Goal: Transaction & Acquisition: Download file/media

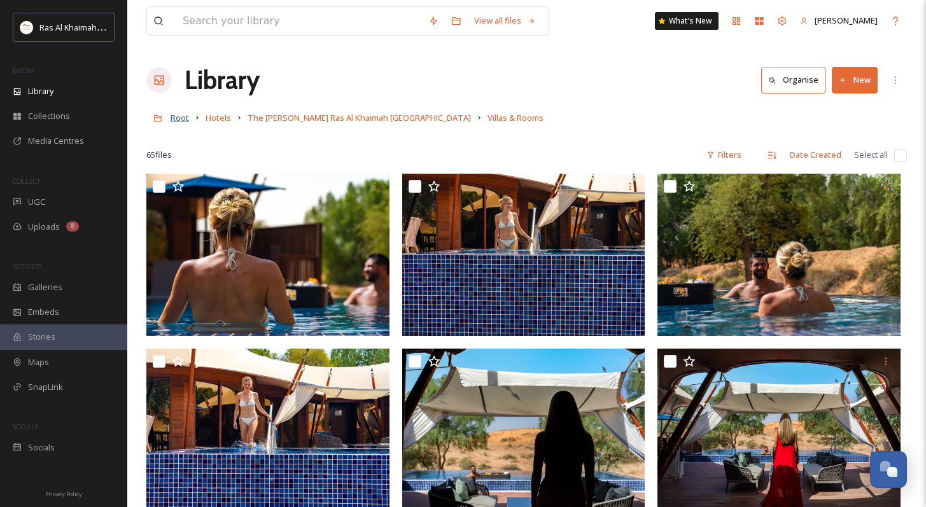
click at [183, 117] on span "Root" at bounding box center [180, 117] width 18 height 11
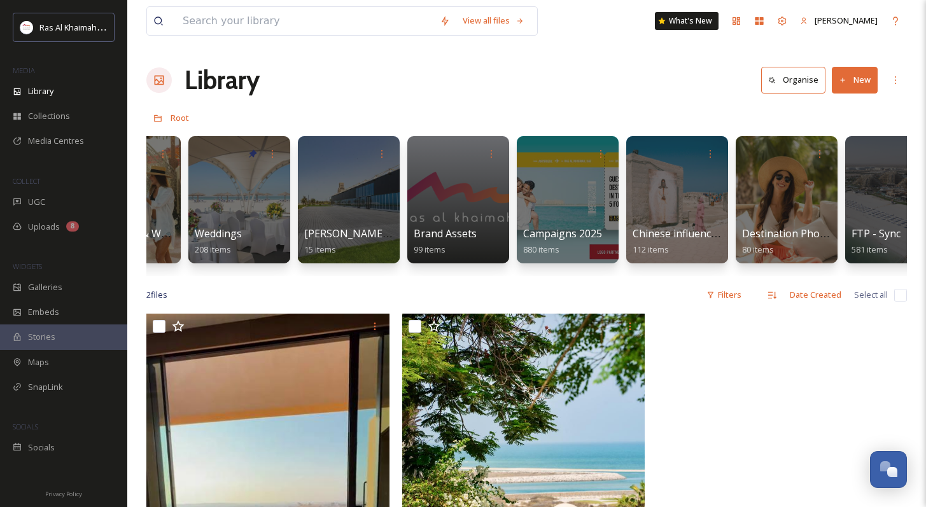
scroll to position [0, 1494]
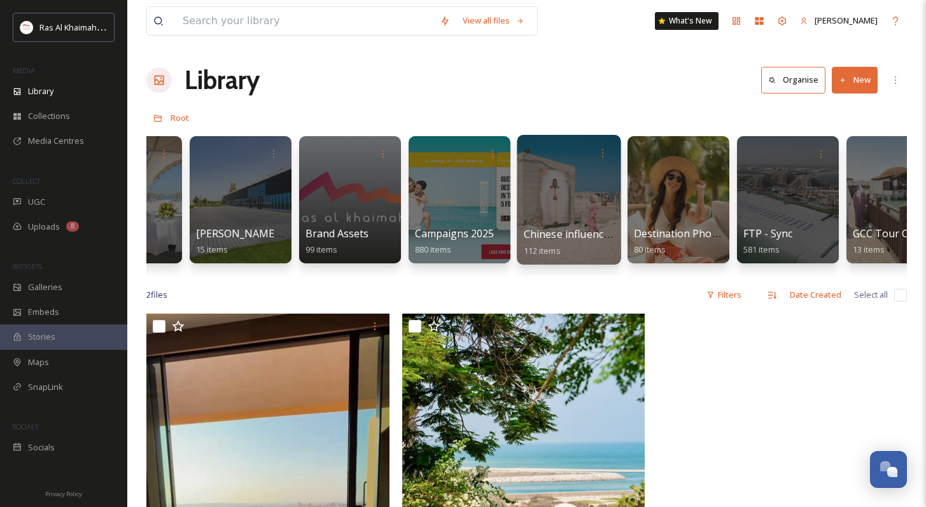
click at [572, 222] on div at bounding box center [569, 200] width 104 height 130
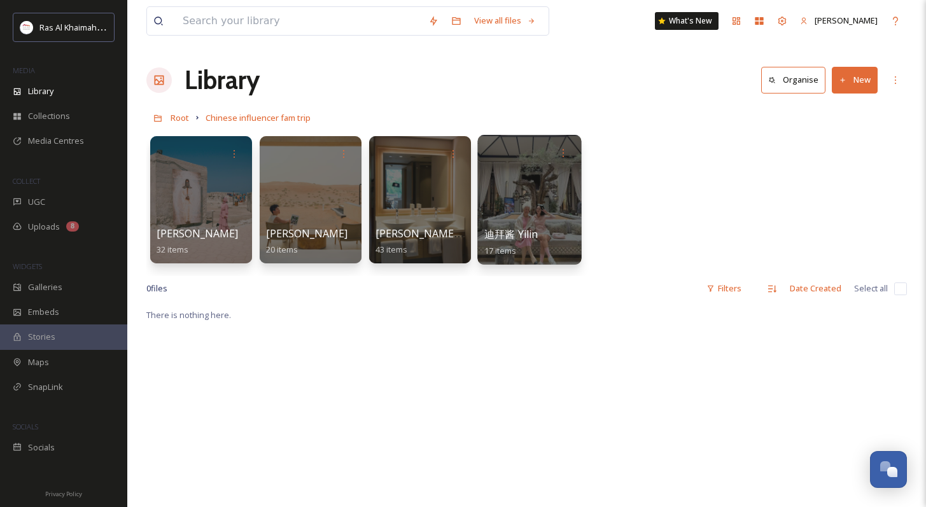
click at [515, 238] on span "迪拜酱 Yilin" at bounding box center [511, 234] width 54 height 14
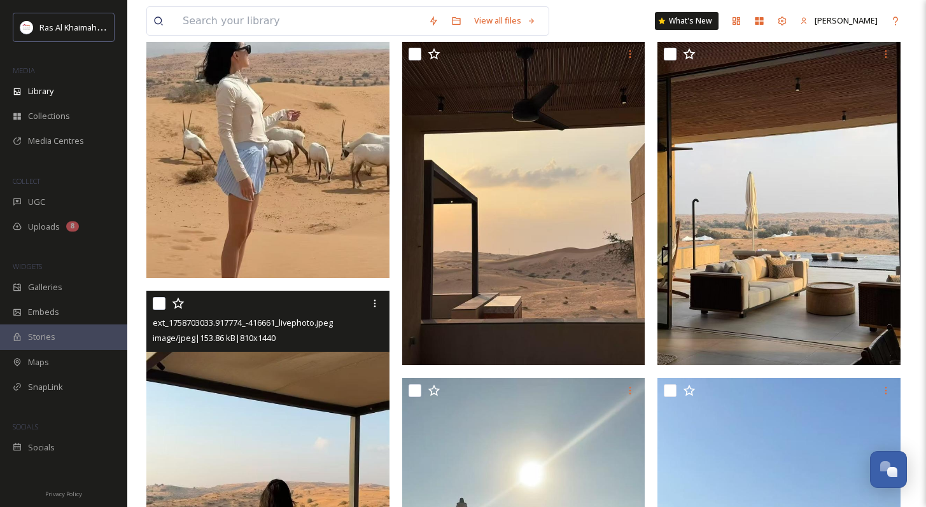
scroll to position [724, 0]
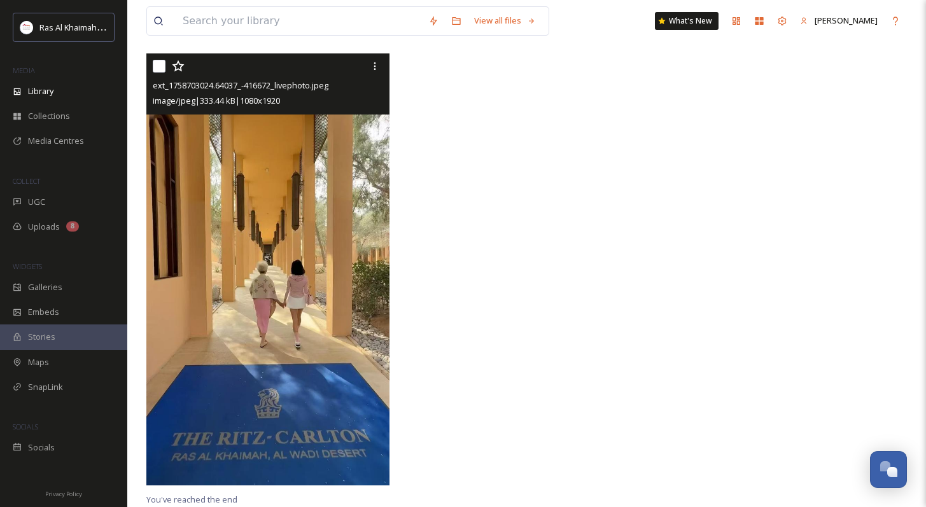
click at [318, 272] on img at bounding box center [267, 269] width 243 height 432
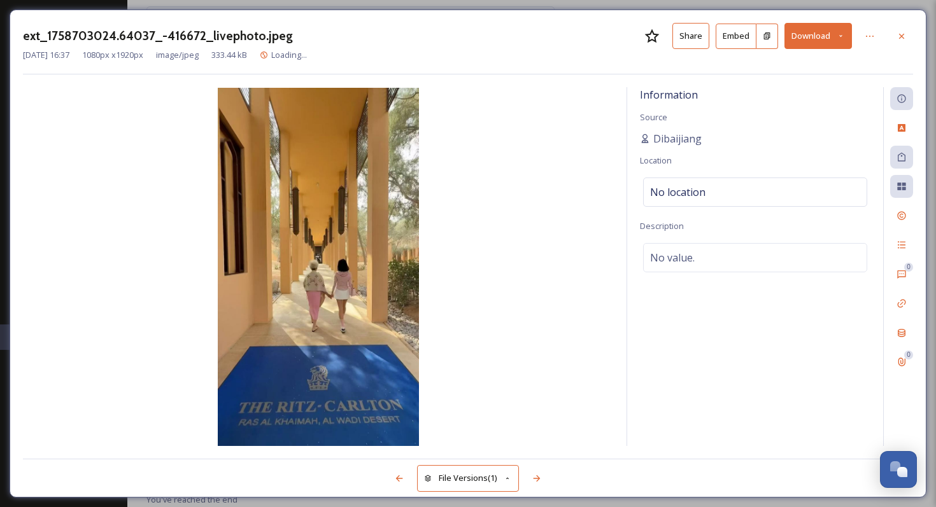
click at [825, 46] on button "Download" at bounding box center [817, 36] width 67 height 26
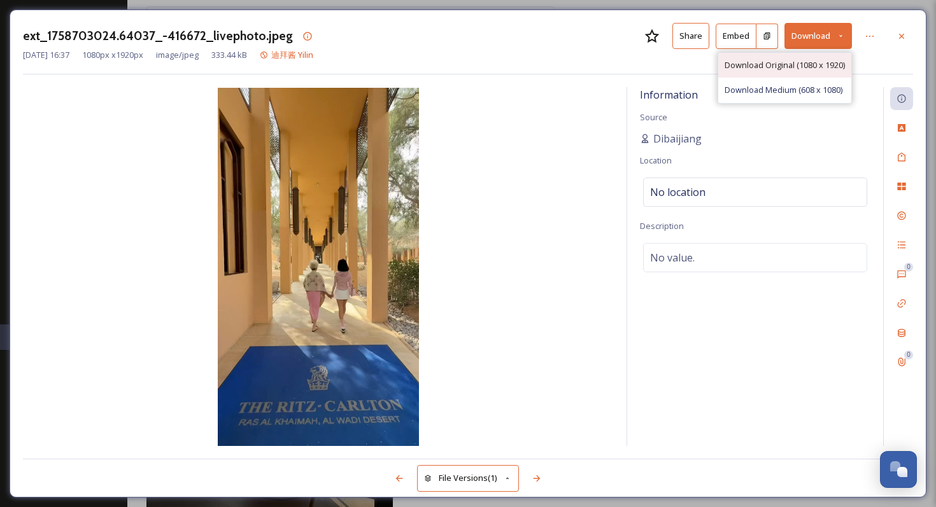
click at [805, 65] on span "Download Original (1080 x 1920)" at bounding box center [784, 65] width 120 height 12
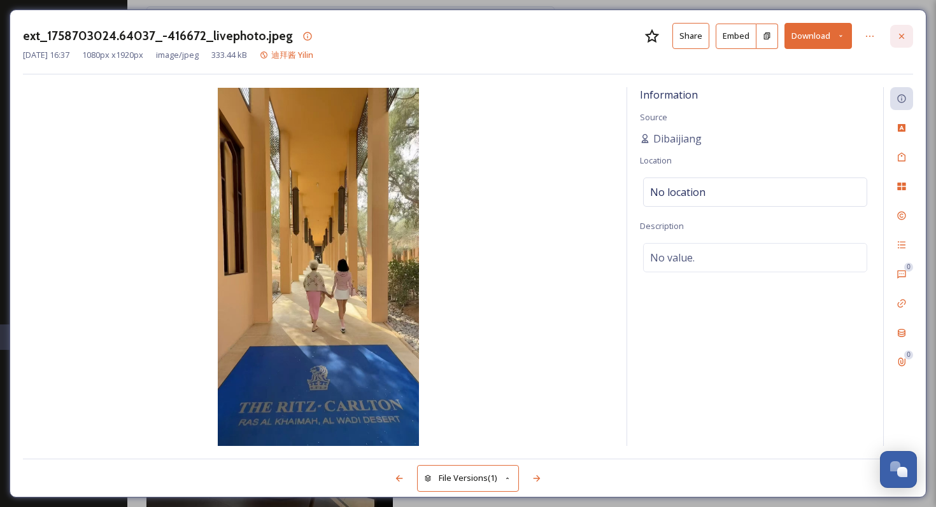
click at [901, 37] on icon at bounding box center [901, 36] width 10 height 10
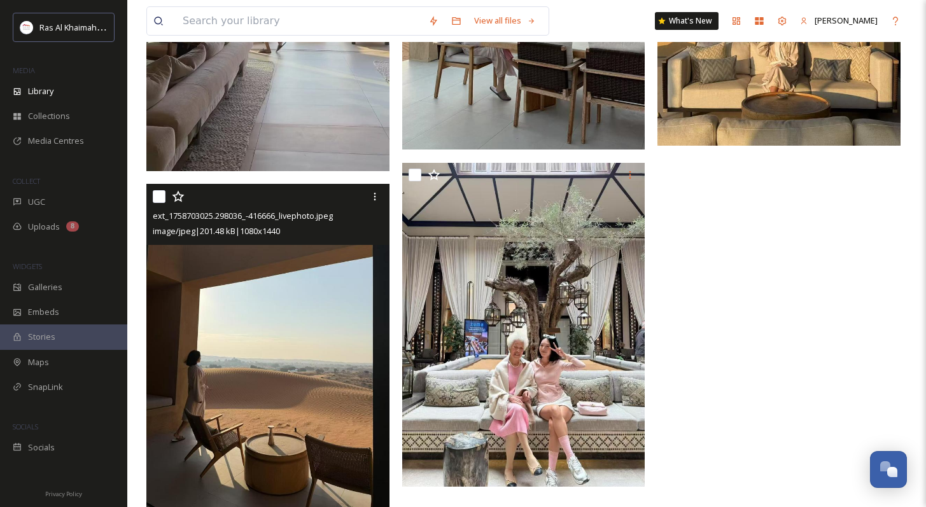
scroll to position [1891, 0]
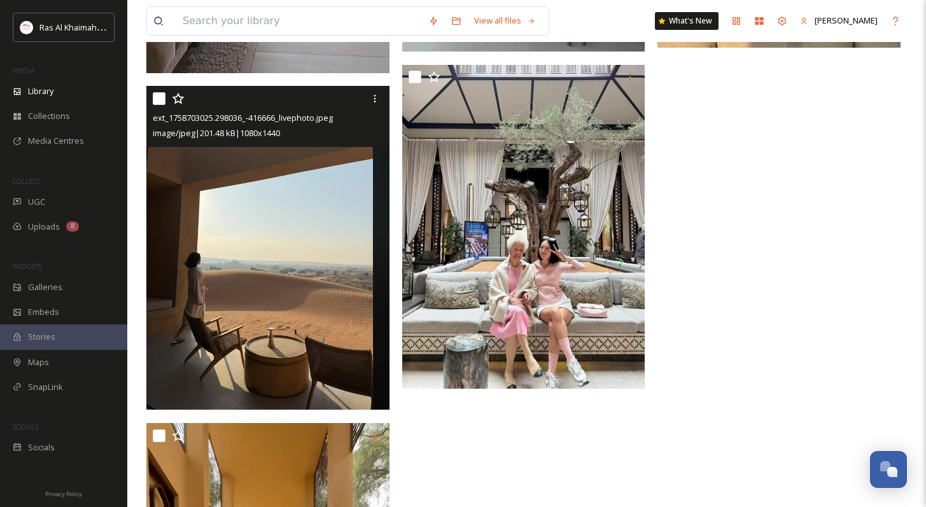
click at [293, 334] on img at bounding box center [267, 248] width 243 height 324
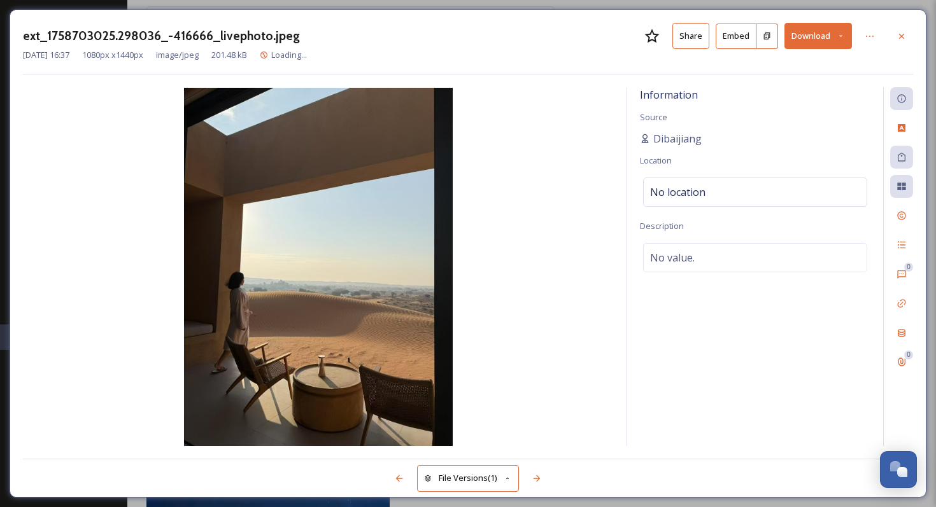
click at [842, 46] on button "Download" at bounding box center [817, 36] width 67 height 26
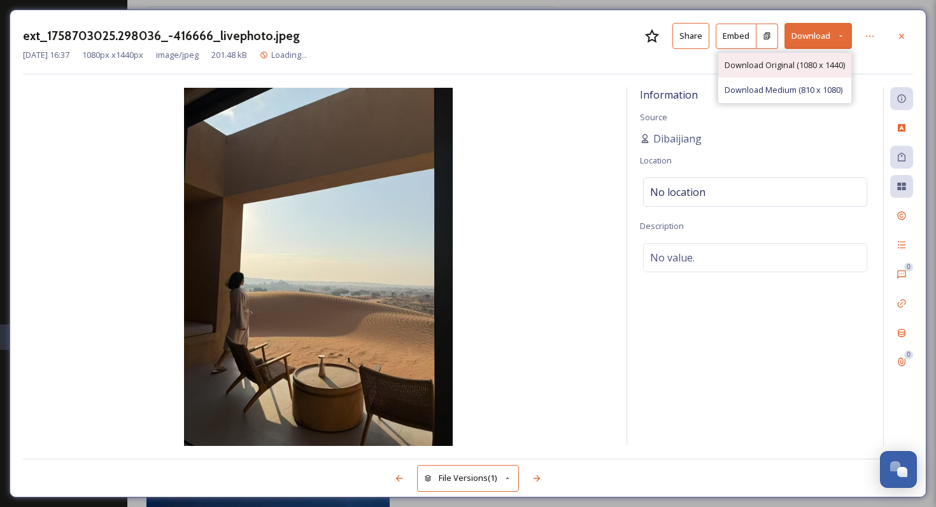
click at [820, 63] on span "Download Original (1080 x 1440)" at bounding box center [784, 65] width 120 height 12
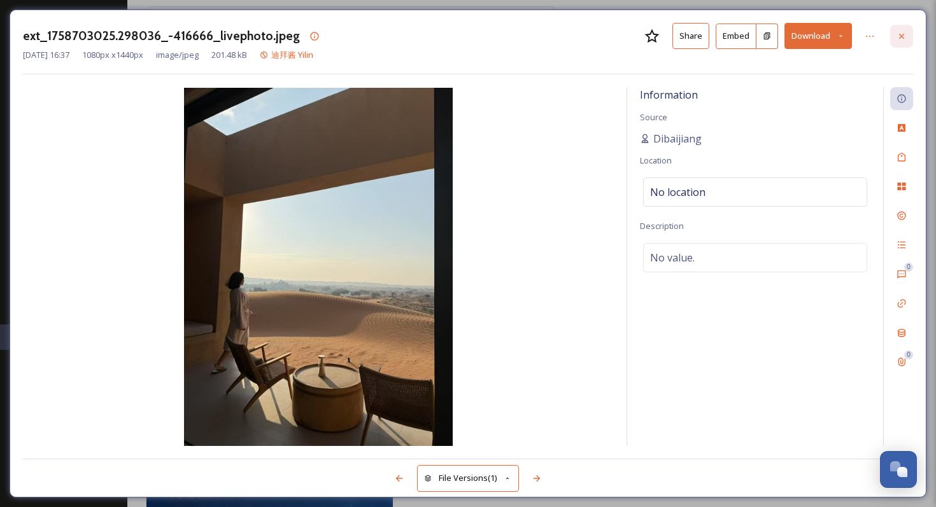
click at [897, 36] on icon at bounding box center [901, 36] width 10 height 10
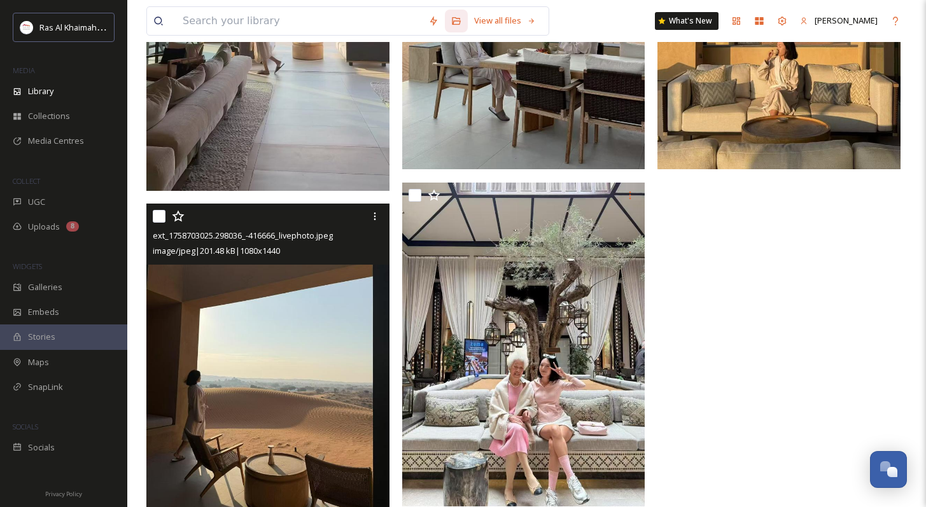
scroll to position [1644, 0]
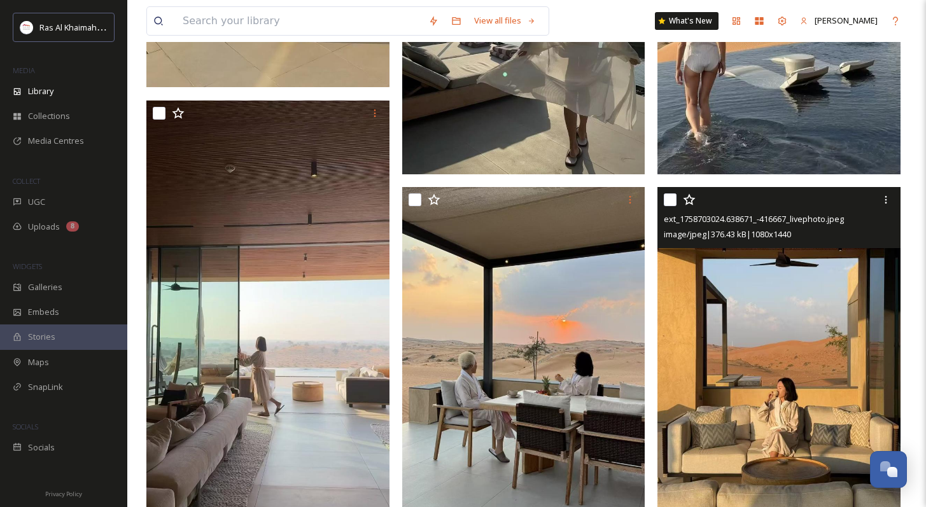
scroll to position [1453, 0]
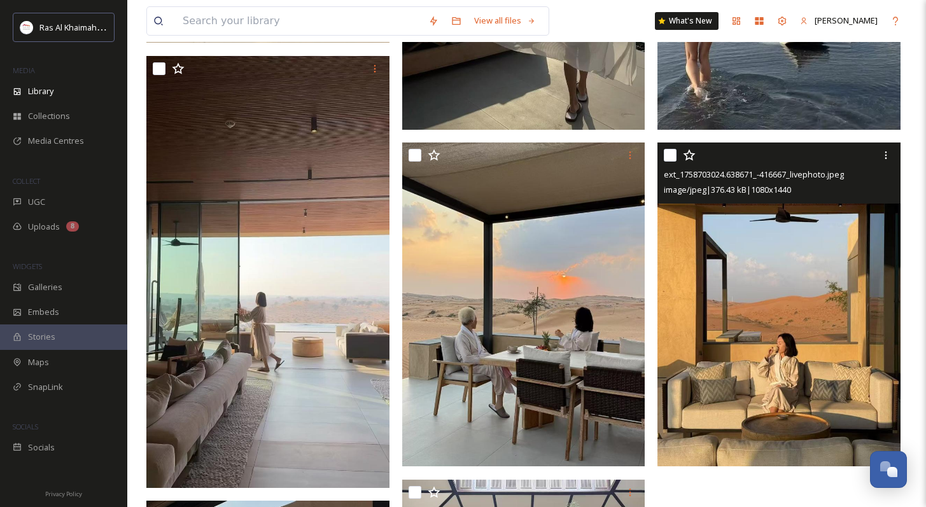
click at [803, 290] on img at bounding box center [779, 305] width 243 height 324
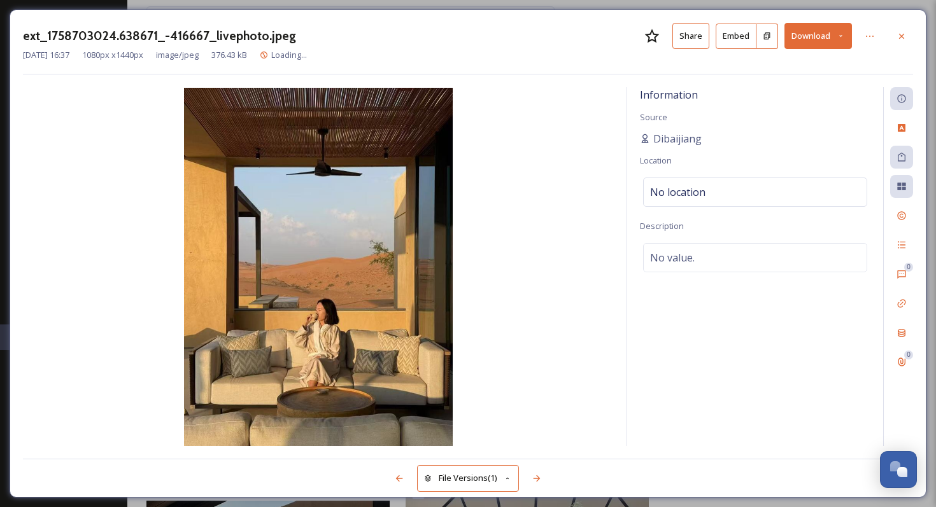
click at [814, 38] on button "Download" at bounding box center [817, 36] width 67 height 26
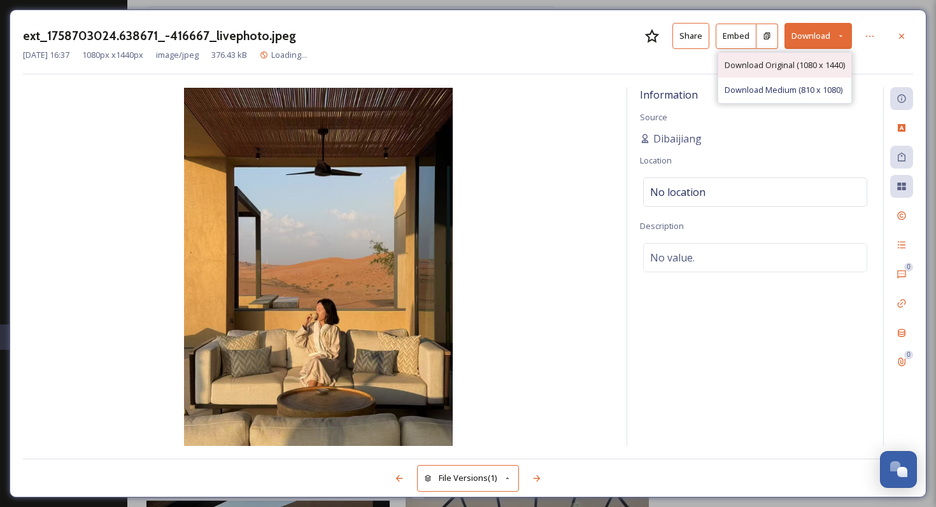
click at [782, 66] on span "Download Original (1080 x 1440)" at bounding box center [784, 65] width 120 height 12
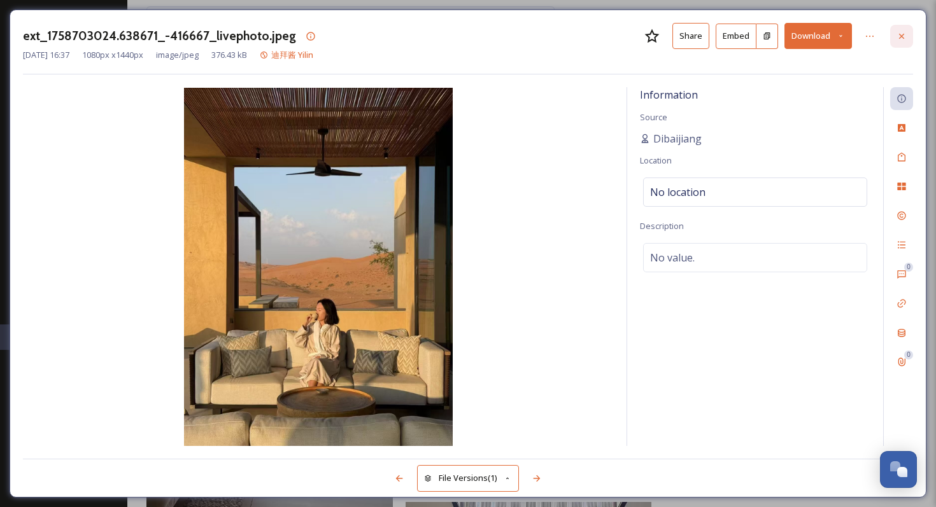
click at [900, 31] on icon at bounding box center [901, 36] width 10 height 10
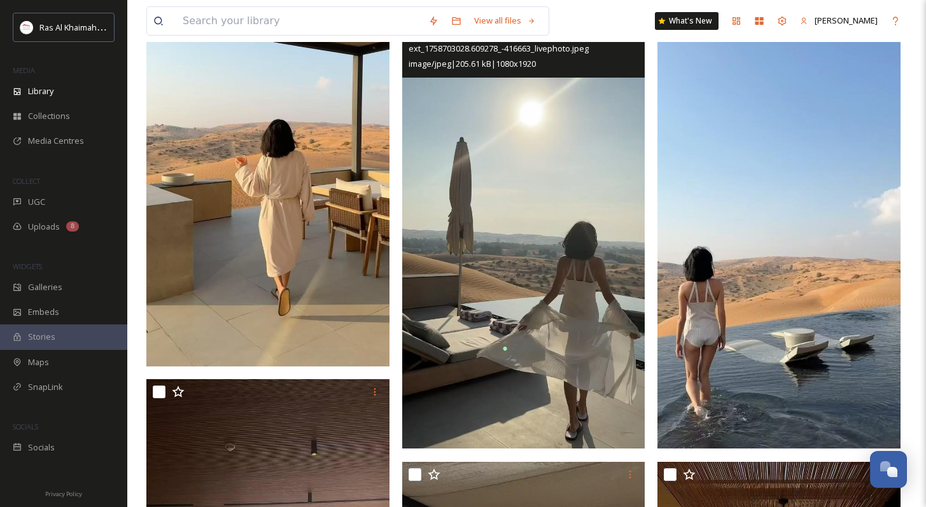
scroll to position [1146, 0]
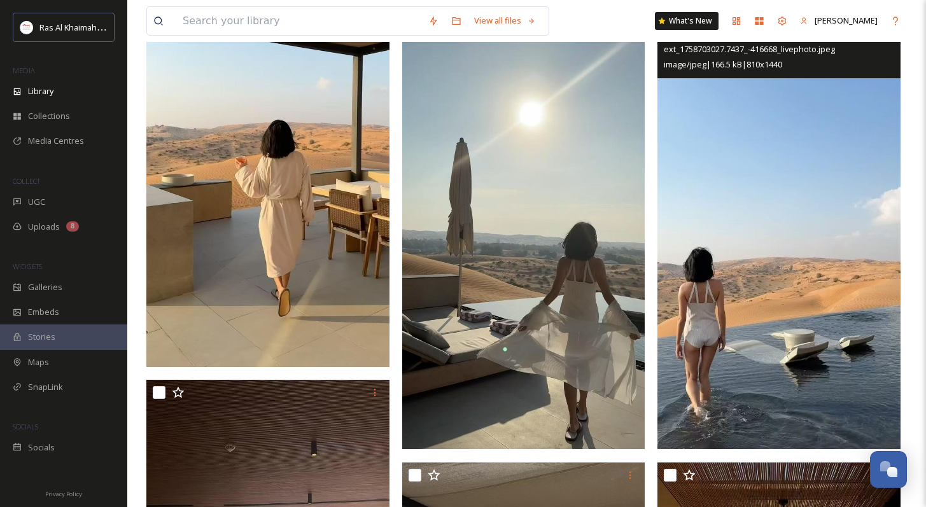
click at [780, 325] on img at bounding box center [779, 234] width 243 height 432
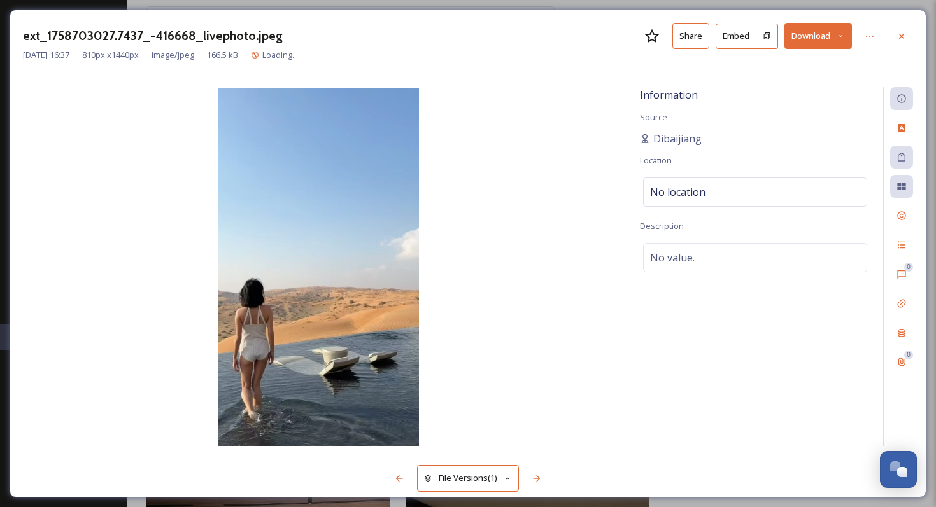
click at [826, 37] on button "Download" at bounding box center [817, 36] width 67 height 26
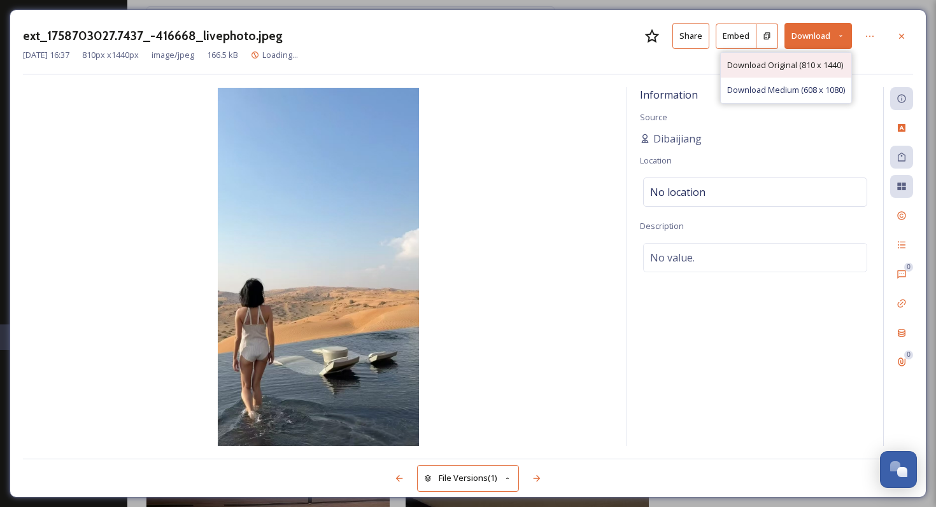
click at [812, 64] on span "Download Original (810 x 1440)" at bounding box center [785, 65] width 116 height 12
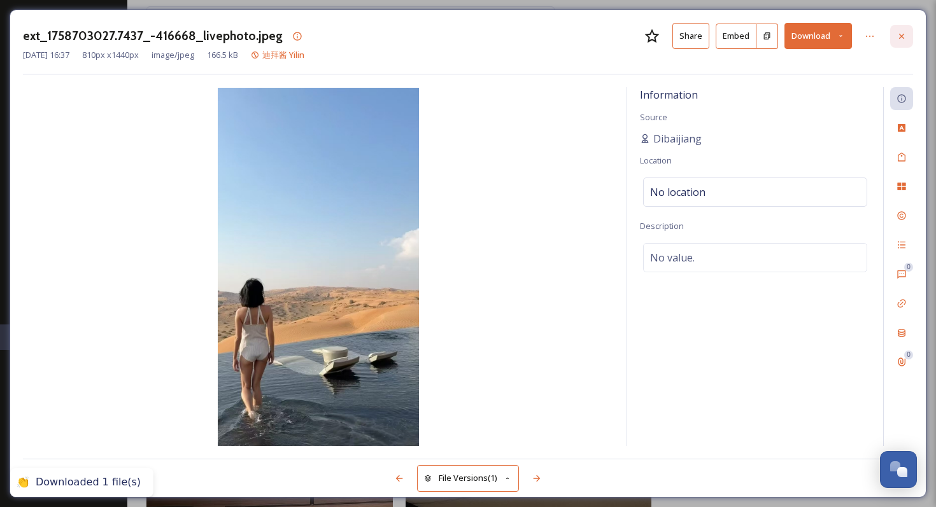
click at [898, 39] on icon at bounding box center [901, 36] width 10 height 10
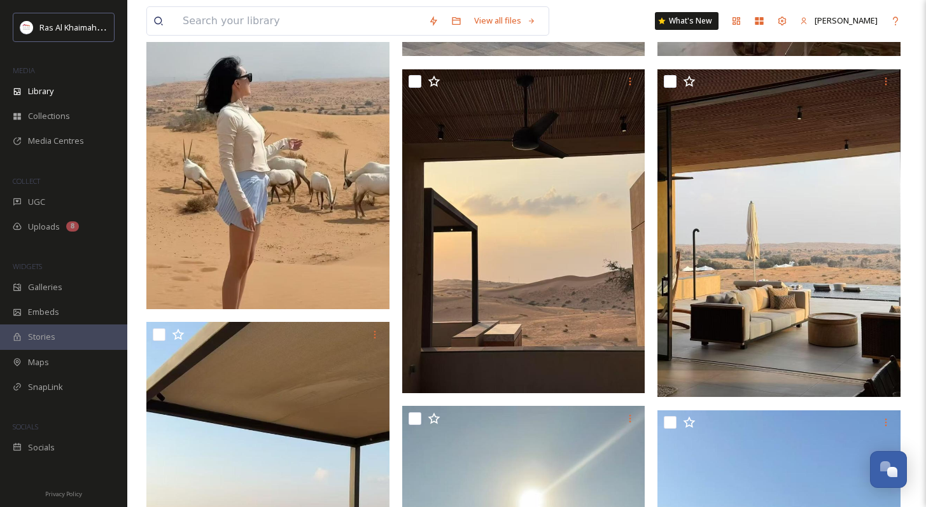
scroll to position [737, 0]
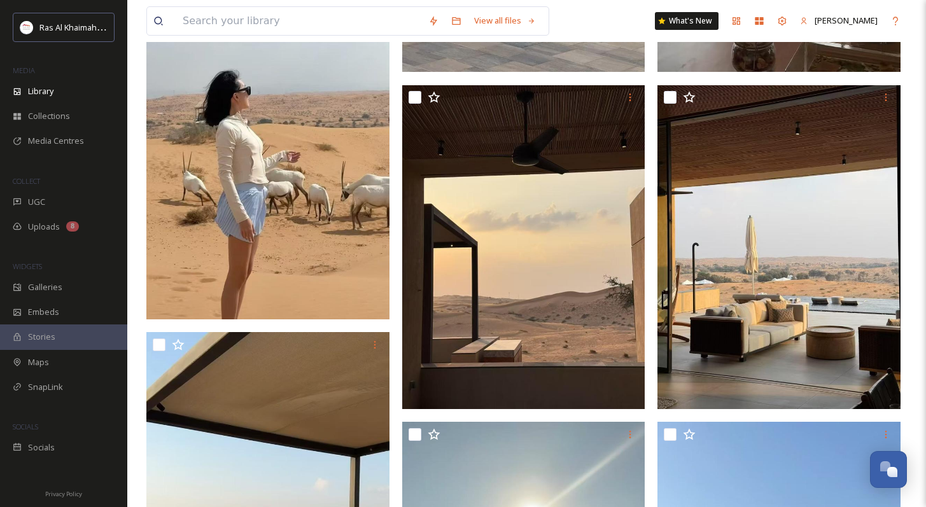
click at [246, 217] on img at bounding box center [267, 103] width 243 height 432
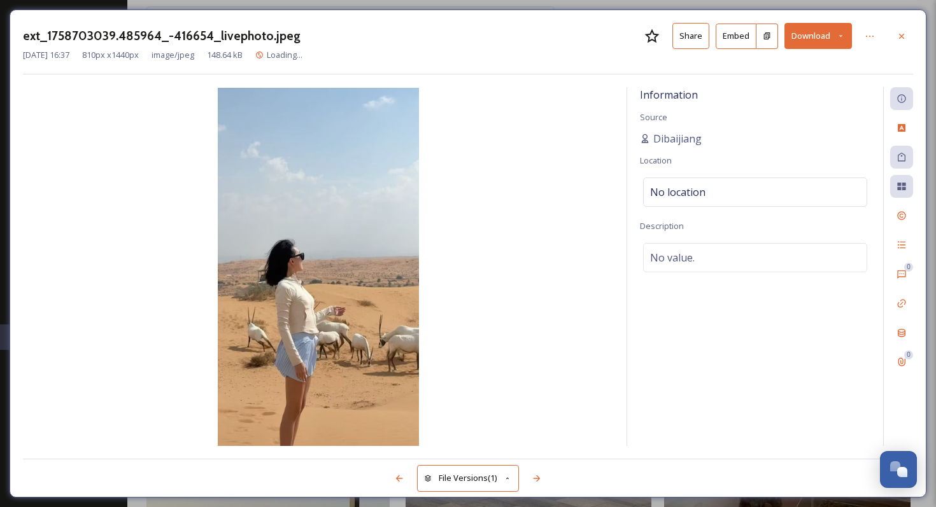
click at [900, 57] on div "[DATE] 16:37 810 px x 1440 px image/jpeg 148.64 kB Loading..." at bounding box center [468, 55] width 890 height 12
click at [819, 45] on button "Download" at bounding box center [817, 36] width 67 height 26
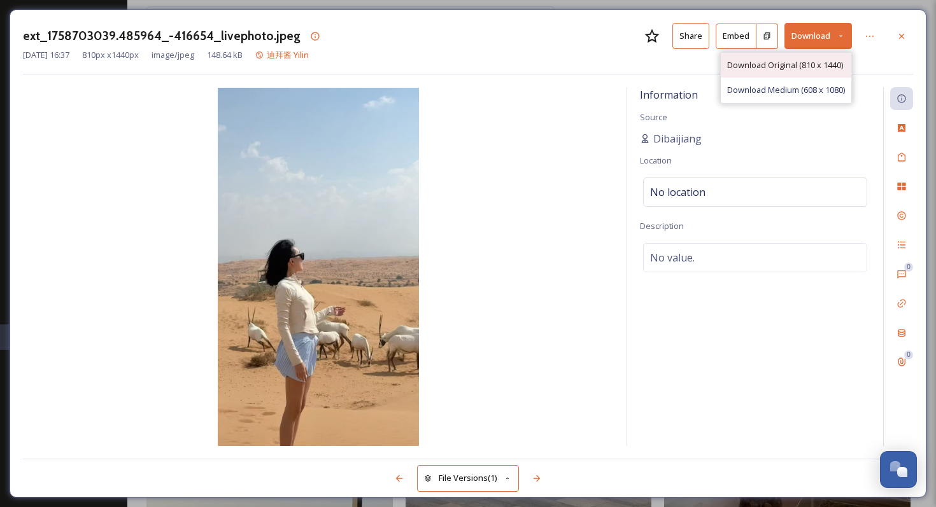
click at [814, 62] on span "Download Original (810 x 1440)" at bounding box center [785, 65] width 116 height 12
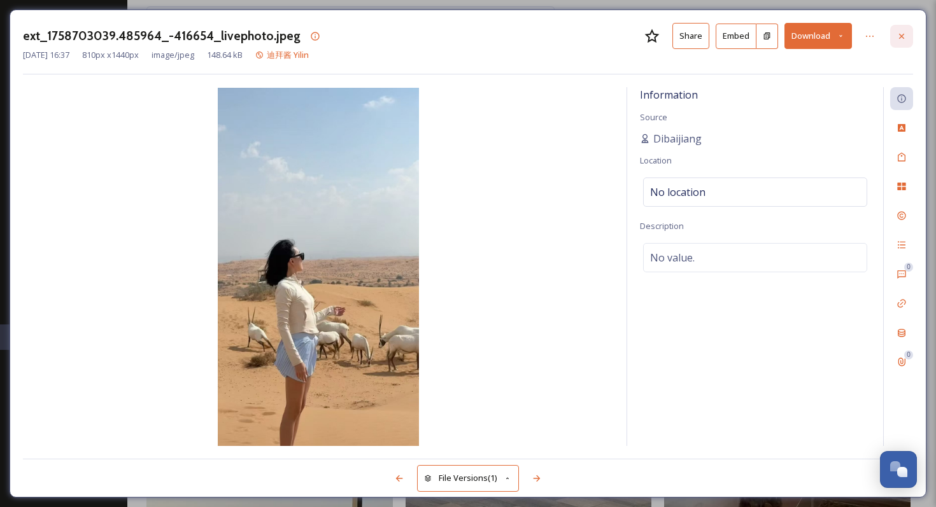
click at [898, 33] on icon at bounding box center [901, 36] width 10 height 10
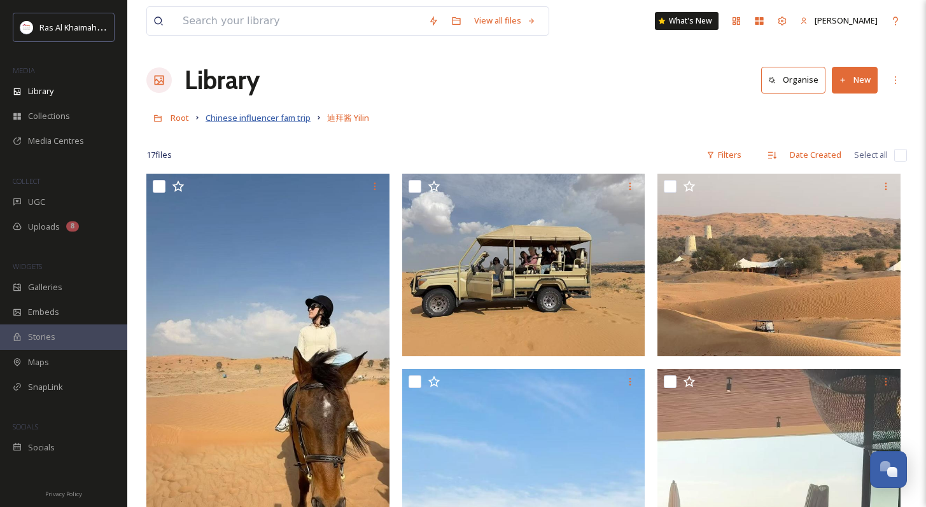
click at [252, 118] on span "Chinese influencer fam trip" at bounding box center [258, 117] width 105 height 11
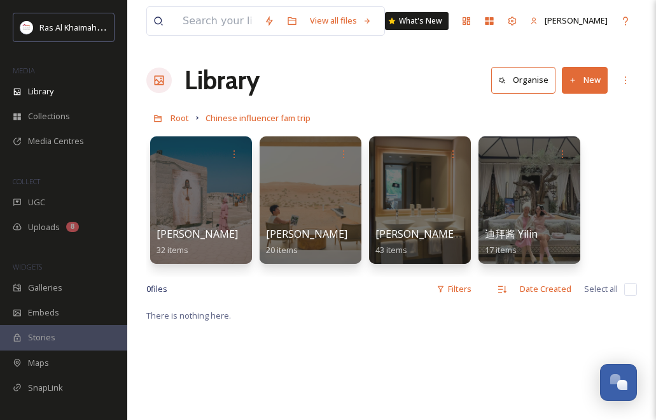
click at [365, 62] on div "Library Organise New" at bounding box center [391, 80] width 491 height 38
